Goal: Information Seeking & Learning: Compare options

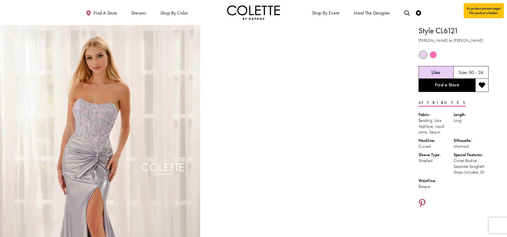
scroll to position [1, 0]
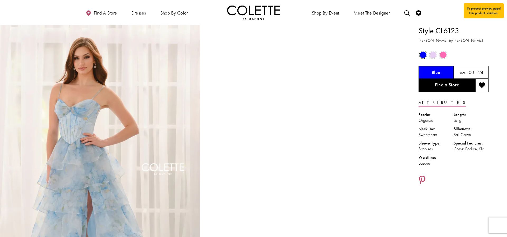
click at [429, 56] on div "Out of Stock" at bounding box center [432, 54] width 9 height 9
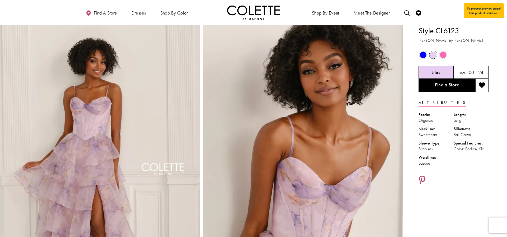
click at [444, 55] on span "Product color controls state depends on size chosen" at bounding box center [443, 54] width 7 height 7
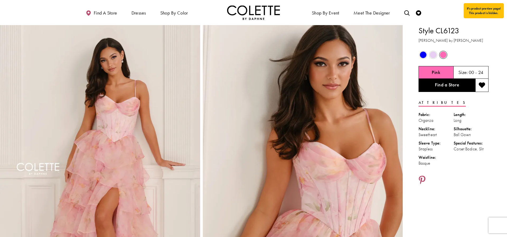
click at [423, 55] on span "Product color controls state depends on size chosen" at bounding box center [423, 54] width 7 height 7
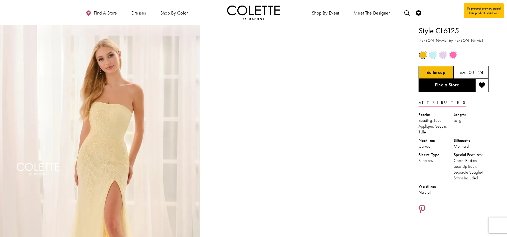
click at [434, 56] on span "Product color controls state depends on size chosen" at bounding box center [433, 54] width 7 height 7
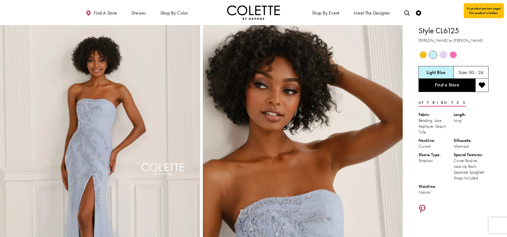
click at [442, 55] on span "Product color controls state depends on size chosen" at bounding box center [443, 54] width 7 height 7
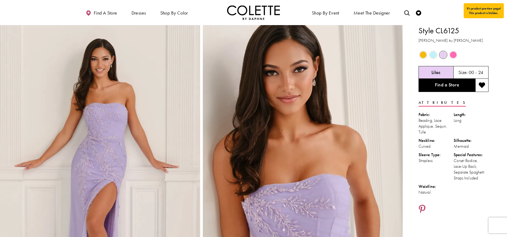
click at [450, 55] on span "Product color controls state depends on size chosen" at bounding box center [453, 54] width 7 height 7
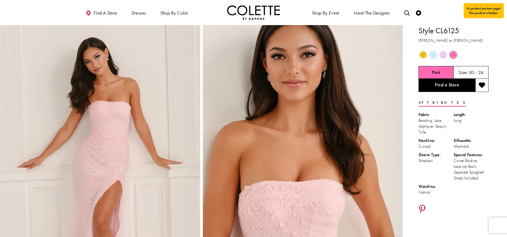
click at [419, 56] on div "Out of Stock" at bounding box center [422, 54] width 9 height 9
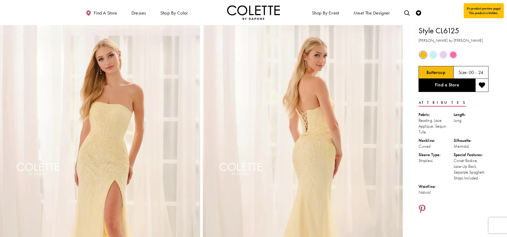
click at [453, 56] on span "Product color controls state depends on size chosen" at bounding box center [453, 54] width 7 height 7
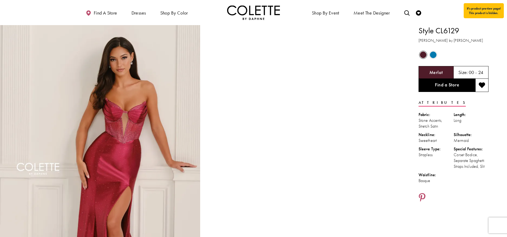
click at [433, 56] on span "Product color controls state depends on size chosen" at bounding box center [433, 54] width 7 height 7
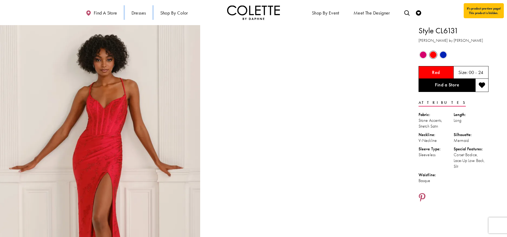
drag, startPoint x: 339, startPoint y: 4, endPoint x: 313, endPoint y: 103, distance: 102.0
drag, startPoint x: 445, startPoint y: 17, endPoint x: 434, endPoint y: 1, distance: 19.4
click at [445, 17] on div "Primary block" at bounding box center [253, 12] width 507 height 25
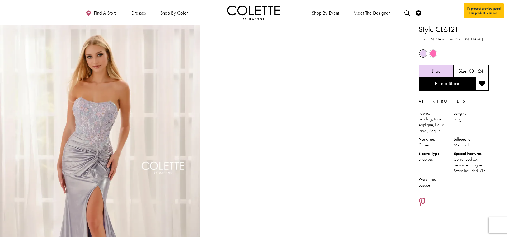
click at [430, 53] on span "Product color controls state depends on size chosen" at bounding box center [433, 53] width 7 height 7
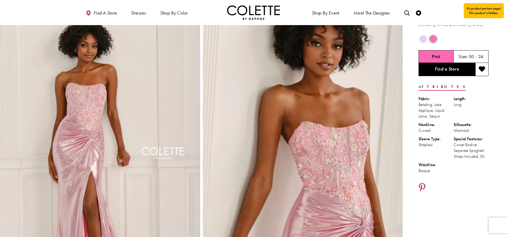
scroll to position [20, 0]
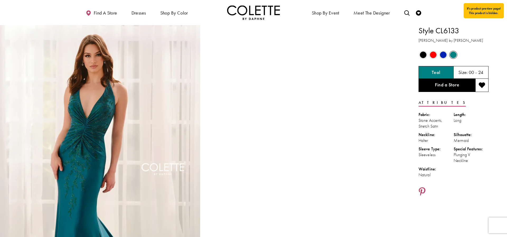
click at [423, 57] on span "Product color controls state depends on size chosen" at bounding box center [423, 54] width 7 height 7
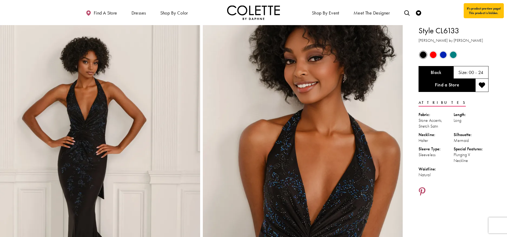
click at [436, 55] on span "Product color controls state depends on size chosen" at bounding box center [433, 54] width 7 height 7
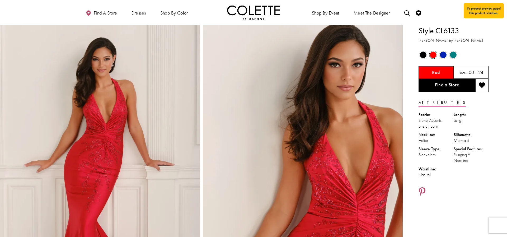
click at [441, 55] on span "Product color controls state depends on size chosen" at bounding box center [443, 54] width 7 height 7
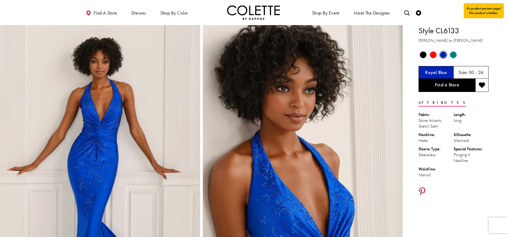
click at [453, 54] on span "Product color controls state depends on size chosen" at bounding box center [453, 54] width 7 height 7
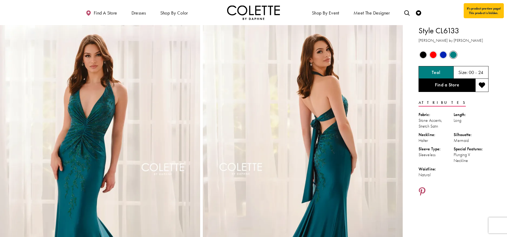
click at [434, 53] on span "Product color controls state depends on size chosen" at bounding box center [433, 54] width 7 height 7
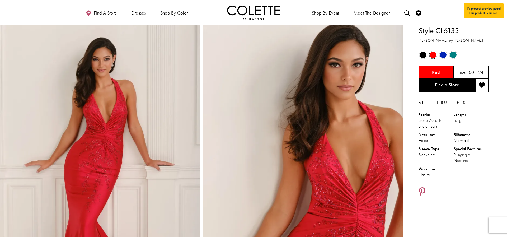
click at [441, 55] on span "Product color controls state depends on size chosen" at bounding box center [443, 54] width 7 height 7
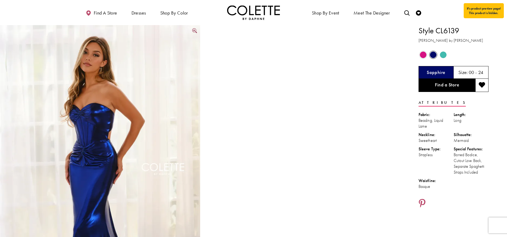
scroll to position [0, 0]
click at [445, 55] on span "Product color controls state depends on size chosen" at bounding box center [443, 54] width 7 height 7
click at [444, 55] on span "Product color controls state depends on size chosen" at bounding box center [443, 54] width 7 height 7
click at [433, 72] on h5 "Turquoise" at bounding box center [436, 71] width 20 height 5
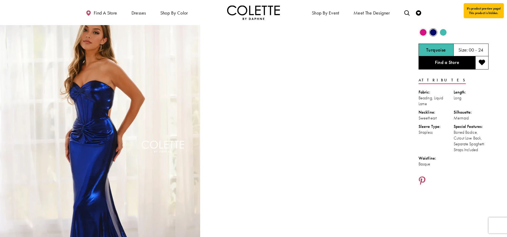
scroll to position [25, 0]
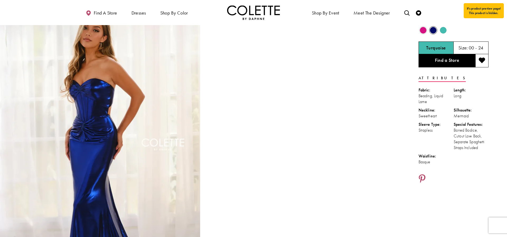
click at [432, 31] on span "Product color controls state depends on size chosen" at bounding box center [433, 30] width 7 height 7
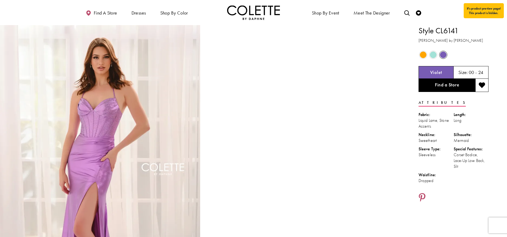
click at [421, 55] on span "Product color controls state depends on size chosen" at bounding box center [423, 54] width 7 height 7
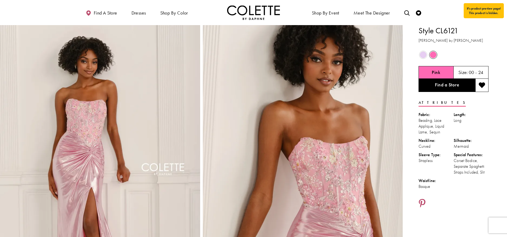
click at [421, 56] on span "Product color controls state depends on size chosen" at bounding box center [423, 54] width 7 height 7
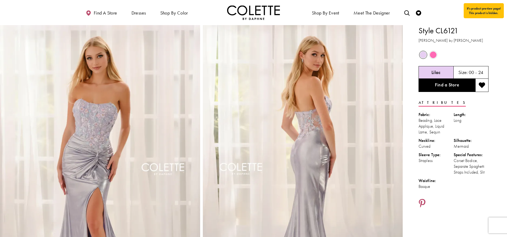
click at [432, 54] on span "Product color controls state depends on size chosen" at bounding box center [433, 54] width 7 height 7
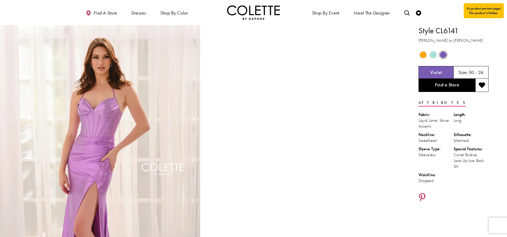
click at [432, 56] on span "Product color controls state depends on size chosen" at bounding box center [433, 54] width 7 height 7
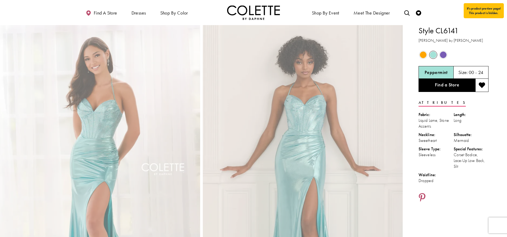
click at [421, 57] on span "Product color controls state depends on size chosen" at bounding box center [423, 54] width 7 height 7
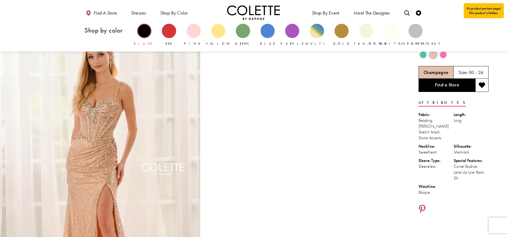
click at [147, 31] on div "Primary block" at bounding box center [144, 31] width 14 height 14
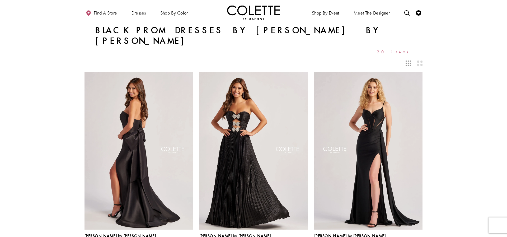
scroll to position [0, 0]
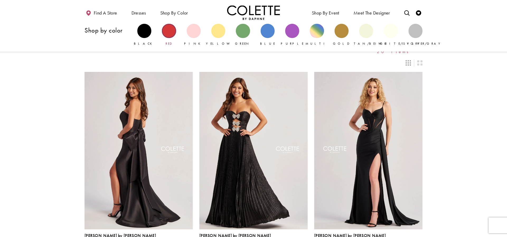
click at [168, 27] on div "Primary block" at bounding box center [169, 31] width 14 height 14
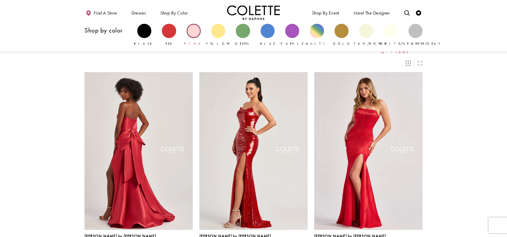
click at [194, 31] on div "Primary block" at bounding box center [194, 31] width 14 height 14
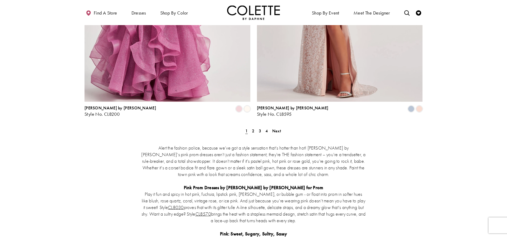
scroll to position [989, 0]
click at [253, 129] on span "2" at bounding box center [253, 132] width 2 height 6
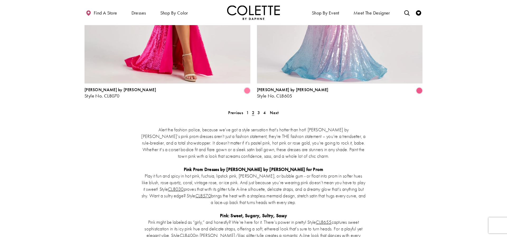
scroll to position [1011, 0]
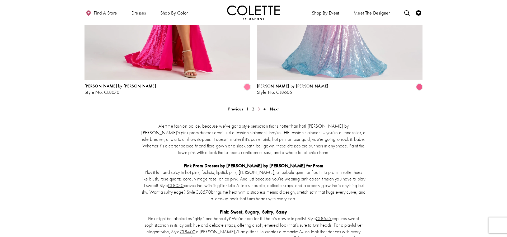
click at [258, 106] on span "3" at bounding box center [258, 109] width 2 height 6
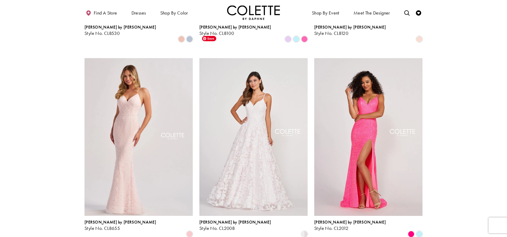
scroll to position [209, 0]
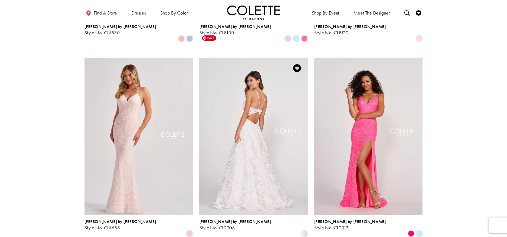
click at [252, 128] on img "Visit Colette by Daphne Style No. CL2008 Page" at bounding box center [253, 136] width 108 height 157
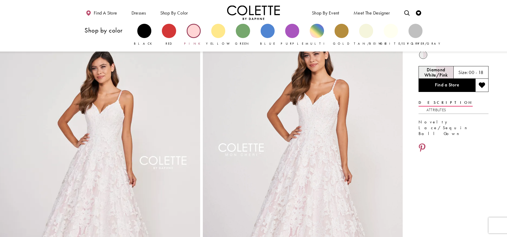
drag, startPoint x: 194, startPoint y: 28, endPoint x: 197, endPoint y: 35, distance: 7.6
click at [194, 28] on div "Primary block" at bounding box center [194, 31] width 14 height 14
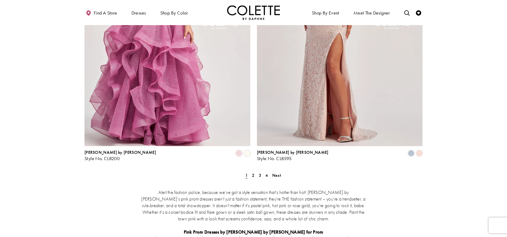
scroll to position [943, 0]
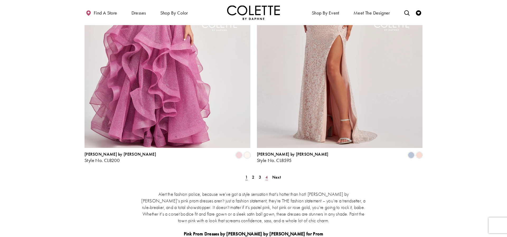
click at [268, 174] on span "4" at bounding box center [266, 177] width 2 height 6
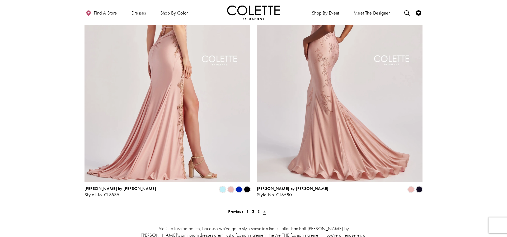
scroll to position [131, 0]
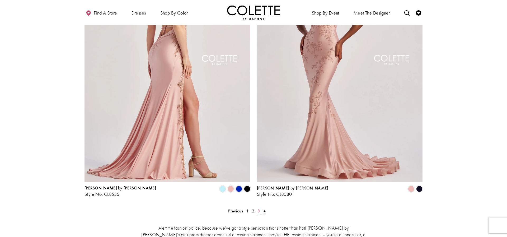
click at [258, 208] on span "3" at bounding box center [258, 211] width 2 height 6
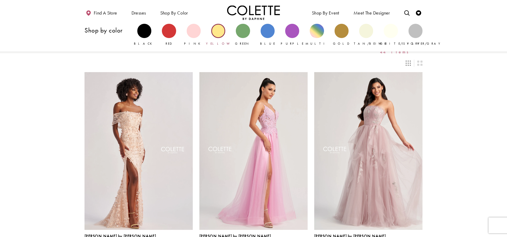
click at [220, 30] on div "Primary block" at bounding box center [218, 31] width 14 height 14
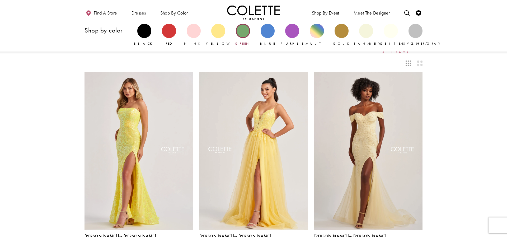
click at [249, 31] on div "Primary block" at bounding box center [243, 31] width 14 height 14
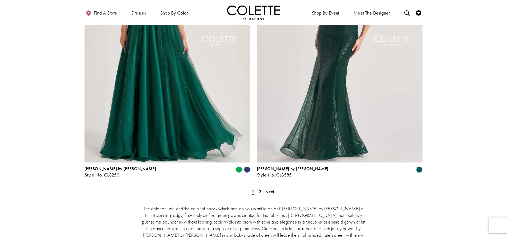
scroll to position [959, 0]
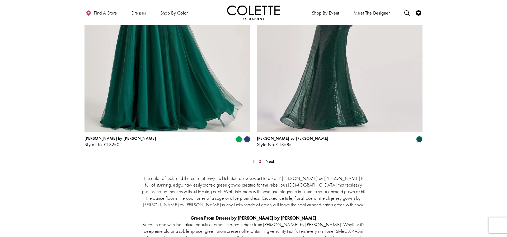
click at [259, 157] on link "2" at bounding box center [260, 161] width 6 height 8
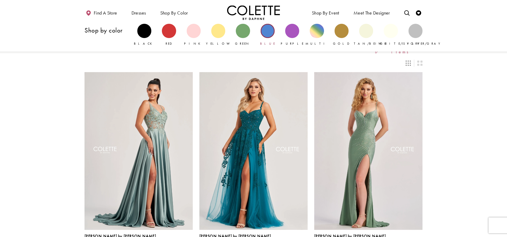
click at [264, 32] on div "Primary block" at bounding box center [267, 31] width 14 height 14
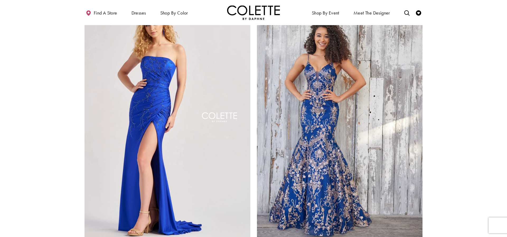
scroll to position [909, 0]
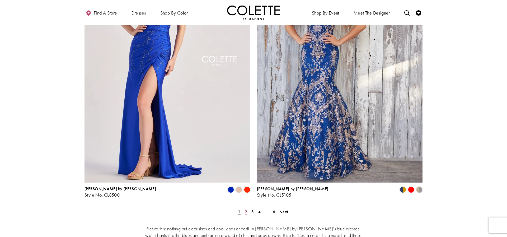
click at [245, 209] on span "2" at bounding box center [246, 212] width 2 height 6
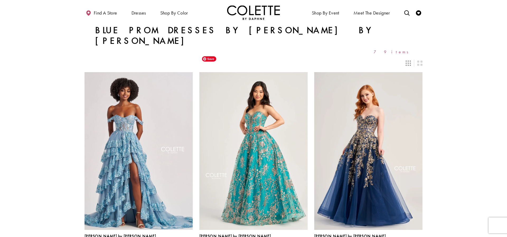
click at [244, 167] on img "Visit Colette by Daphne Style No. CL5101 Page" at bounding box center [253, 150] width 108 height 157
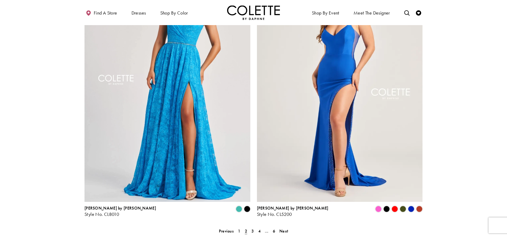
scroll to position [903, 0]
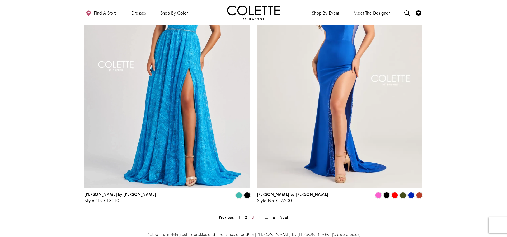
click at [253, 214] on span "3" at bounding box center [252, 217] width 2 height 6
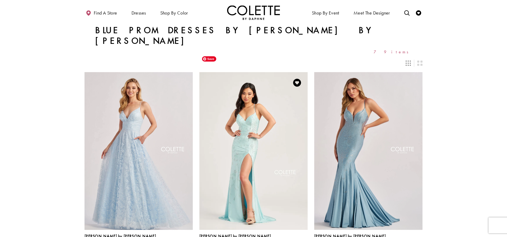
click at [247, 127] on img "Visit Colette by Daphne Style No. CL5110 Page" at bounding box center [253, 150] width 108 height 157
